Goal: Find specific page/section

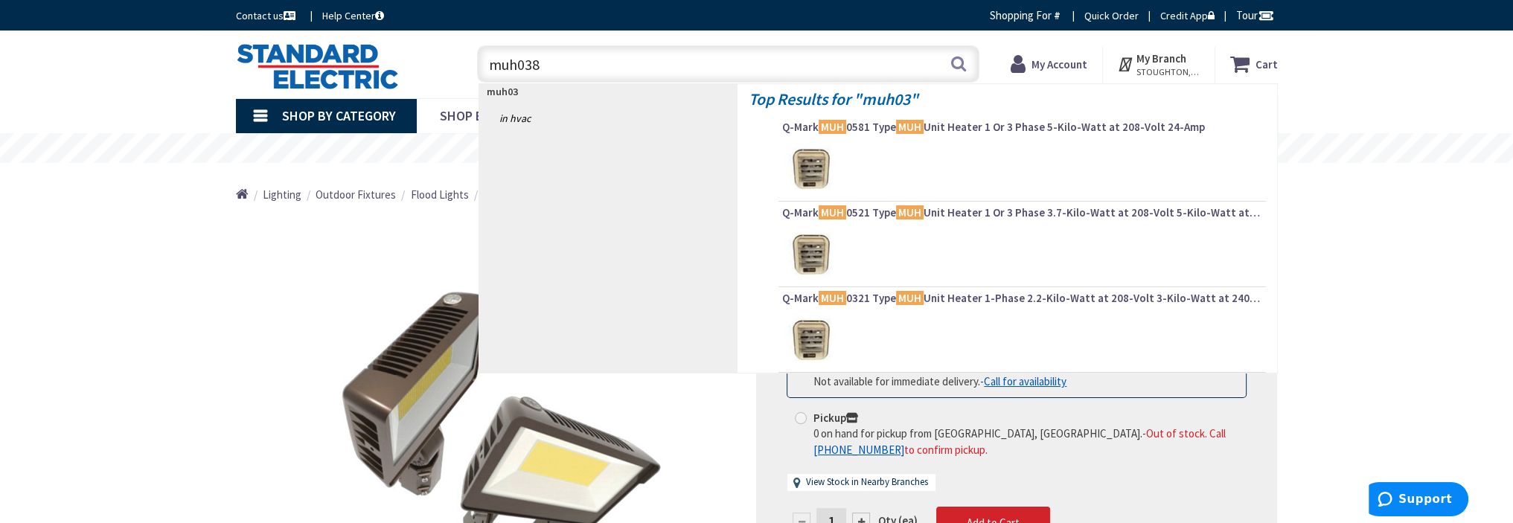
type input "muh0381"
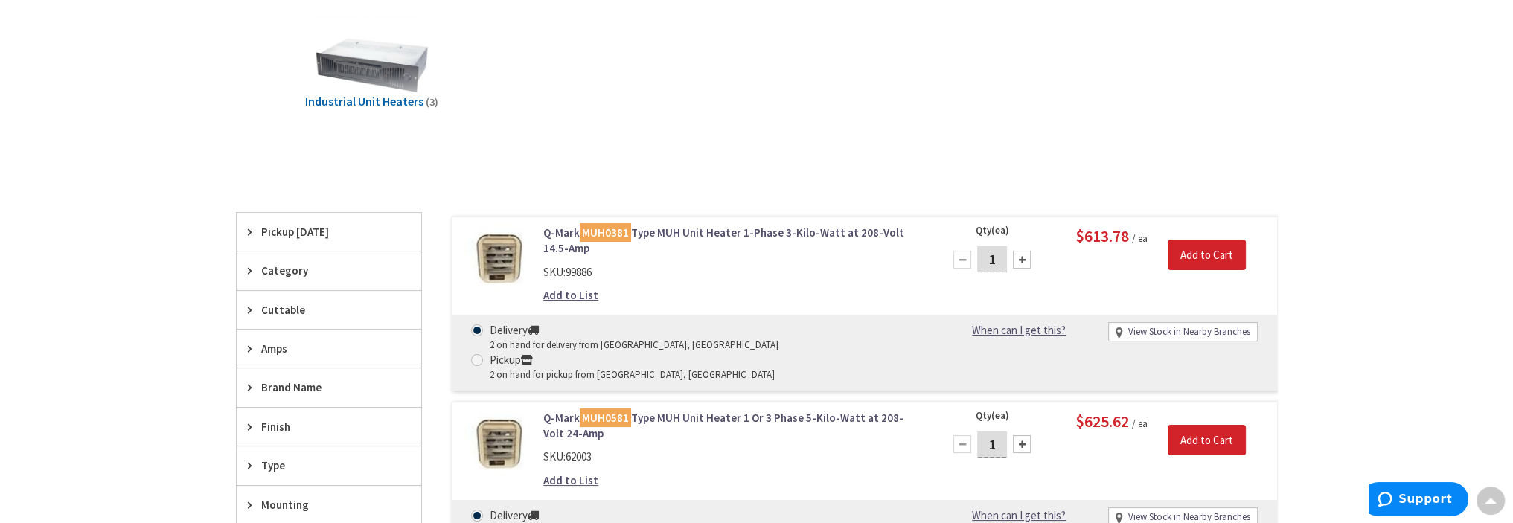
click at [682, 228] on link "Q-Mark MUH0381 Type MUH Unit Heater 1-Phase 3-Kilo-Watt at 208-Volt 14.5-Amp" at bounding box center [732, 241] width 379 height 32
